Goal: Information Seeking & Learning: Check status

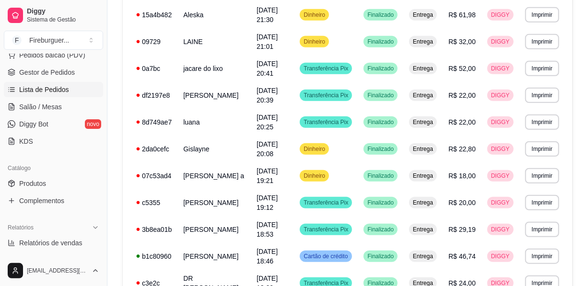
scroll to position [174, 0]
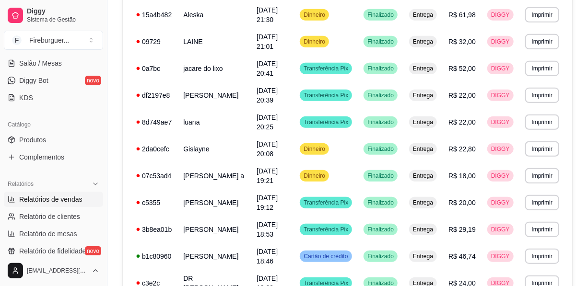
click at [50, 196] on span "Relatórios de vendas" at bounding box center [50, 200] width 63 height 10
select select "ALL"
select select "0"
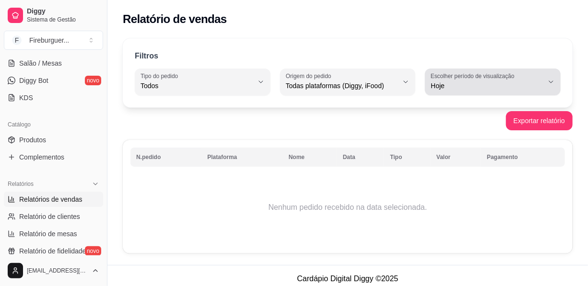
click at [492, 77] on label "Escolher período de visualização" at bounding box center [474, 76] width 87 height 8
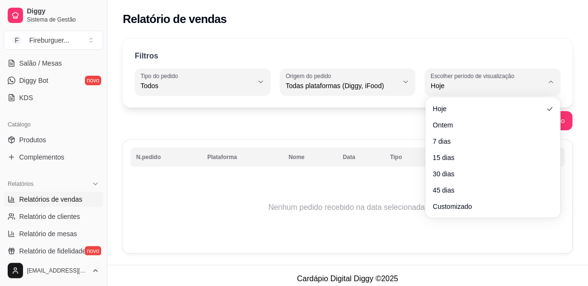
click at [478, 133] on ul "Hoje Ontem 7 dias 15 dias 30 dias 45 dias Customizado" at bounding box center [493, 157] width 128 height 113
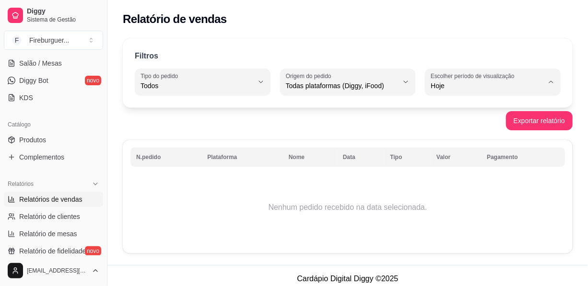
click at [465, 124] on span "Ontem" at bounding box center [489, 123] width 106 height 9
type input "1"
select select "1"
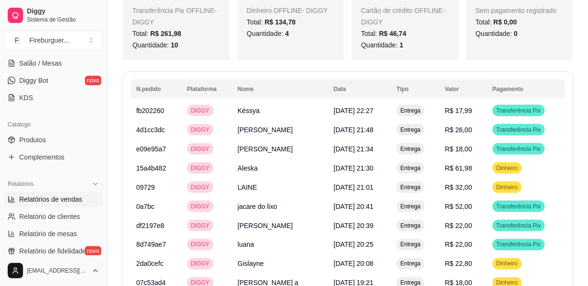
scroll to position [610, 0]
